Goal: Task Accomplishment & Management: Manage account settings

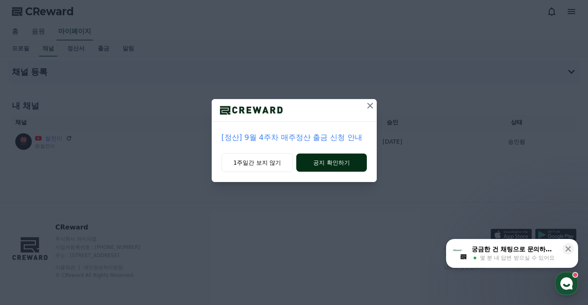
click at [324, 165] on button "공지 확인하기" at bounding box center [331, 162] width 70 height 18
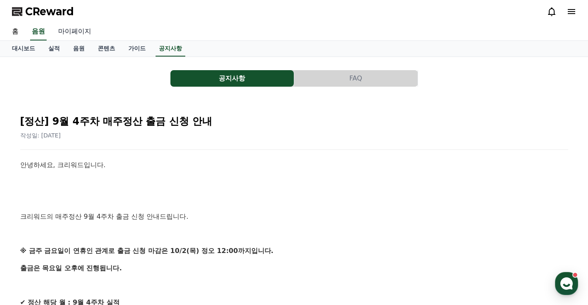
click at [69, 32] on link "마이페이지" at bounding box center [75, 31] width 46 height 17
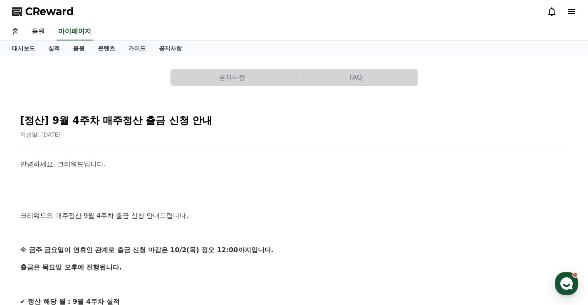
select select "**********"
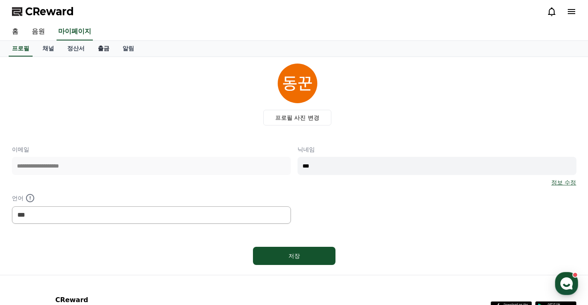
click at [98, 51] on link "출금" at bounding box center [103, 49] width 25 height 16
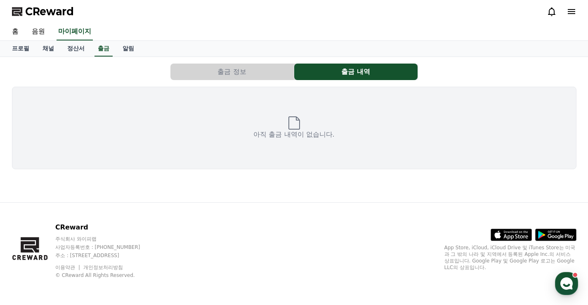
click at [246, 74] on button "출금 정보" at bounding box center [231, 72] width 123 height 17
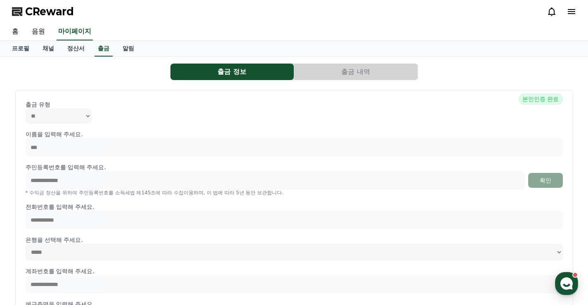
click at [368, 76] on button "출금 내역" at bounding box center [355, 72] width 123 height 17
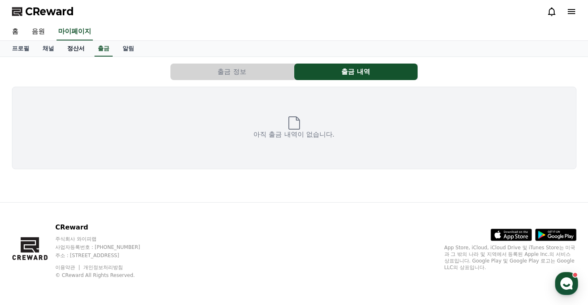
click at [79, 54] on link "정산서" at bounding box center [76, 49] width 31 height 16
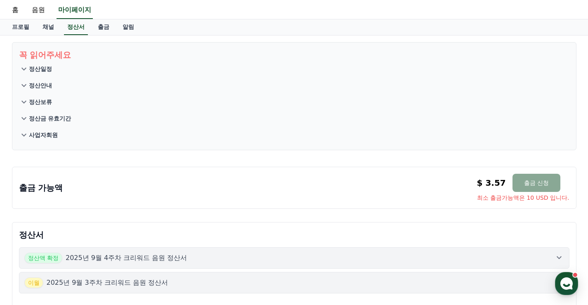
scroll to position [9, 0]
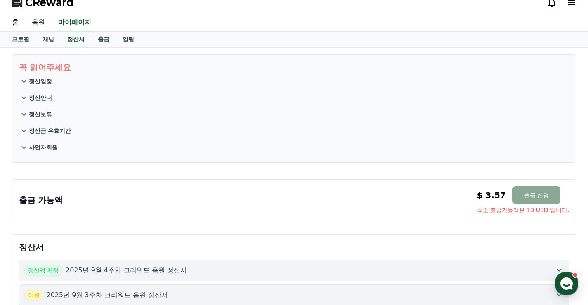
click at [39, 24] on link "음원" at bounding box center [38, 22] width 26 height 17
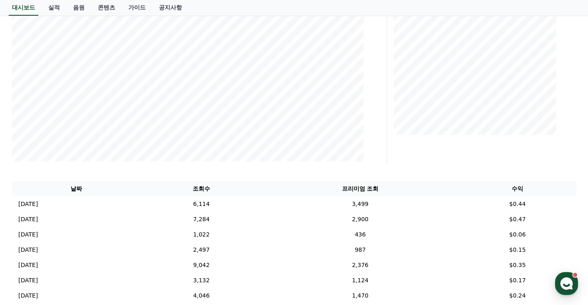
scroll to position [165, 0]
